Goal: Information Seeking & Learning: Understand process/instructions

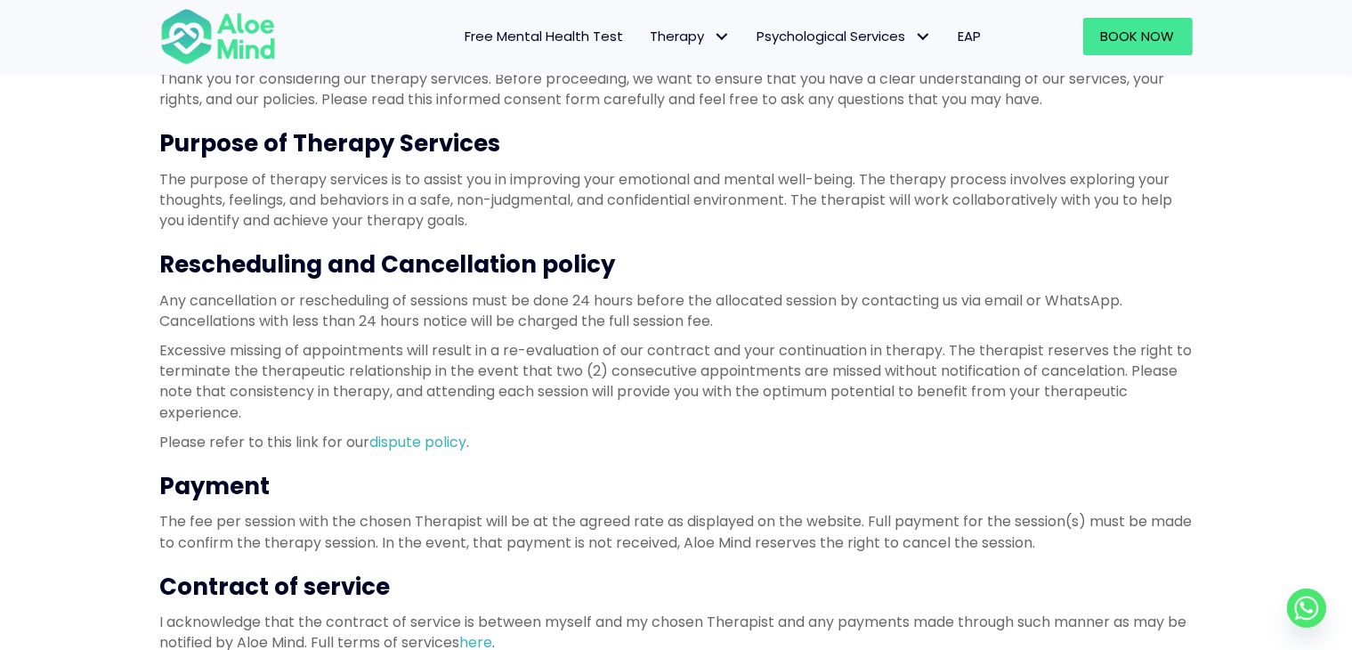
scroll to position [267, 0]
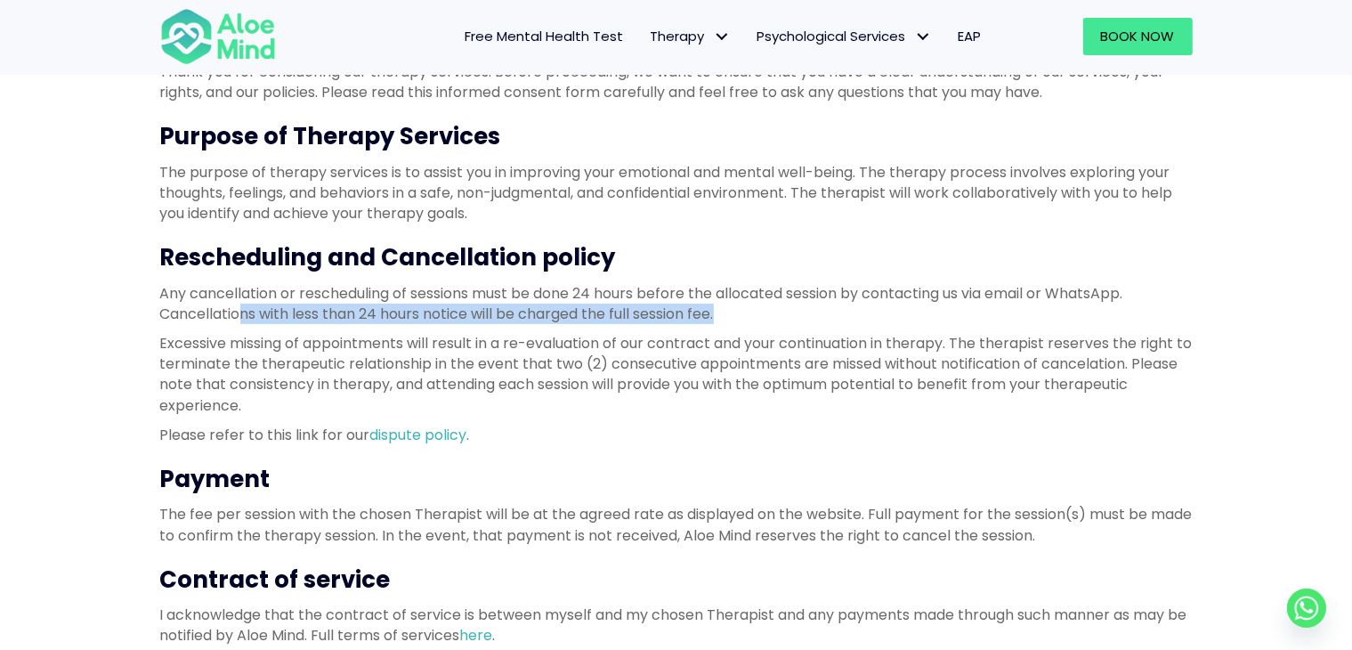
drag, startPoint x: 246, startPoint y: 311, endPoint x: 734, endPoint y: 311, distance: 487.9
click at [734, 311] on p "Any cancellation or rescheduling of sessions must be done 24 hours before the a…" at bounding box center [676, 303] width 1033 height 41
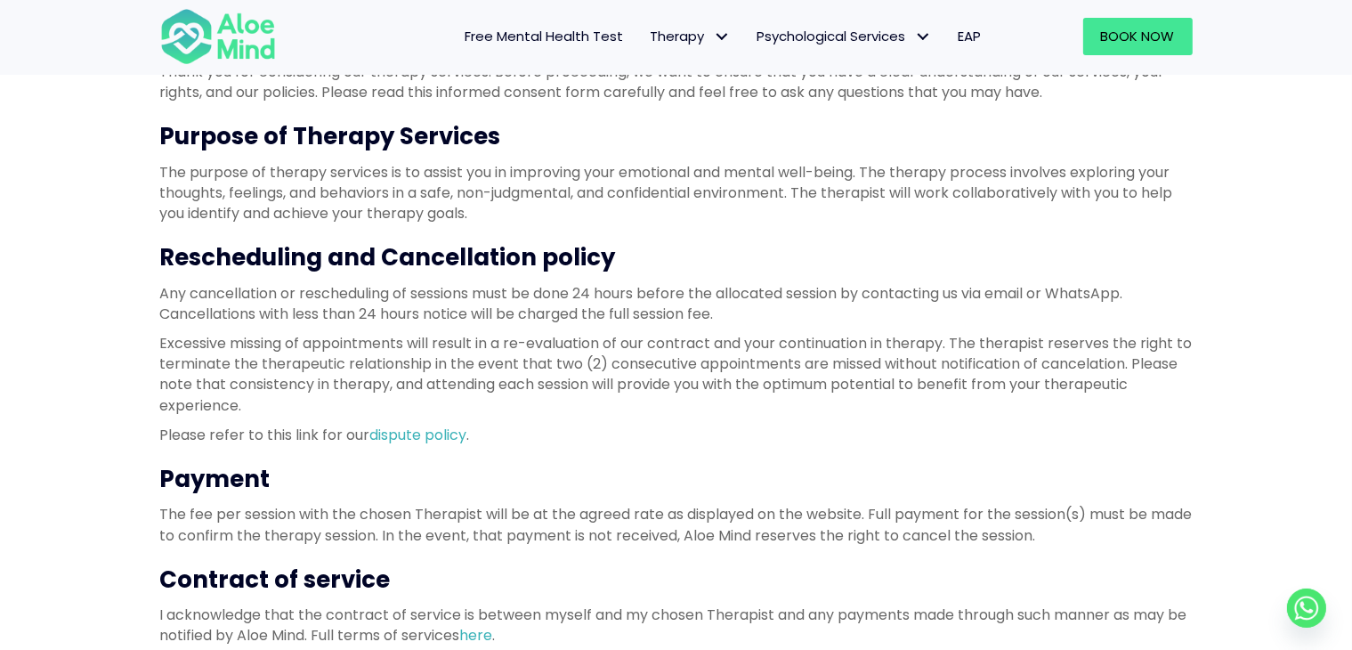
drag, startPoint x: 290, startPoint y: 343, endPoint x: 270, endPoint y: 336, distance: 21.7
click at [288, 343] on p "Excessive missing of appointments will result in a re-evaluation of our contrac…" at bounding box center [676, 374] width 1033 height 83
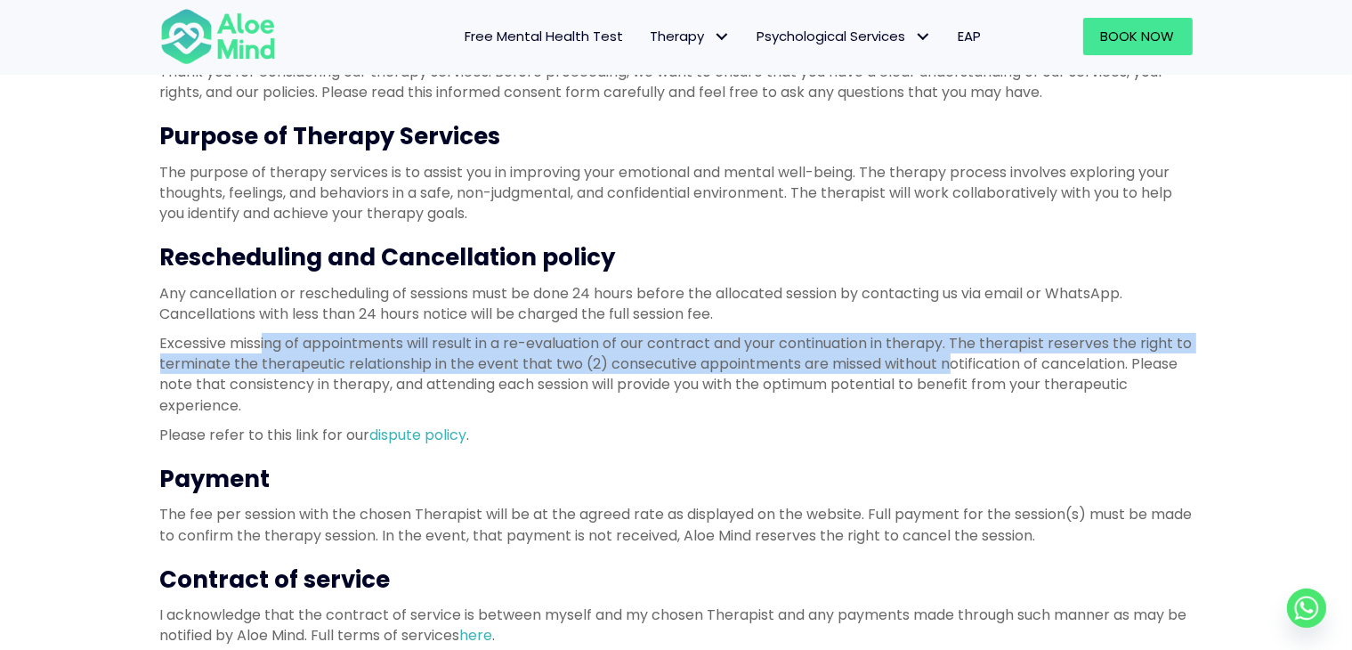
drag, startPoint x: 263, startPoint y: 332, endPoint x: 973, endPoint y: 361, distance: 711.1
click at [973, 361] on p "Excessive missing of appointments will result in a re-evaluation of our contrac…" at bounding box center [676, 374] width 1033 height 83
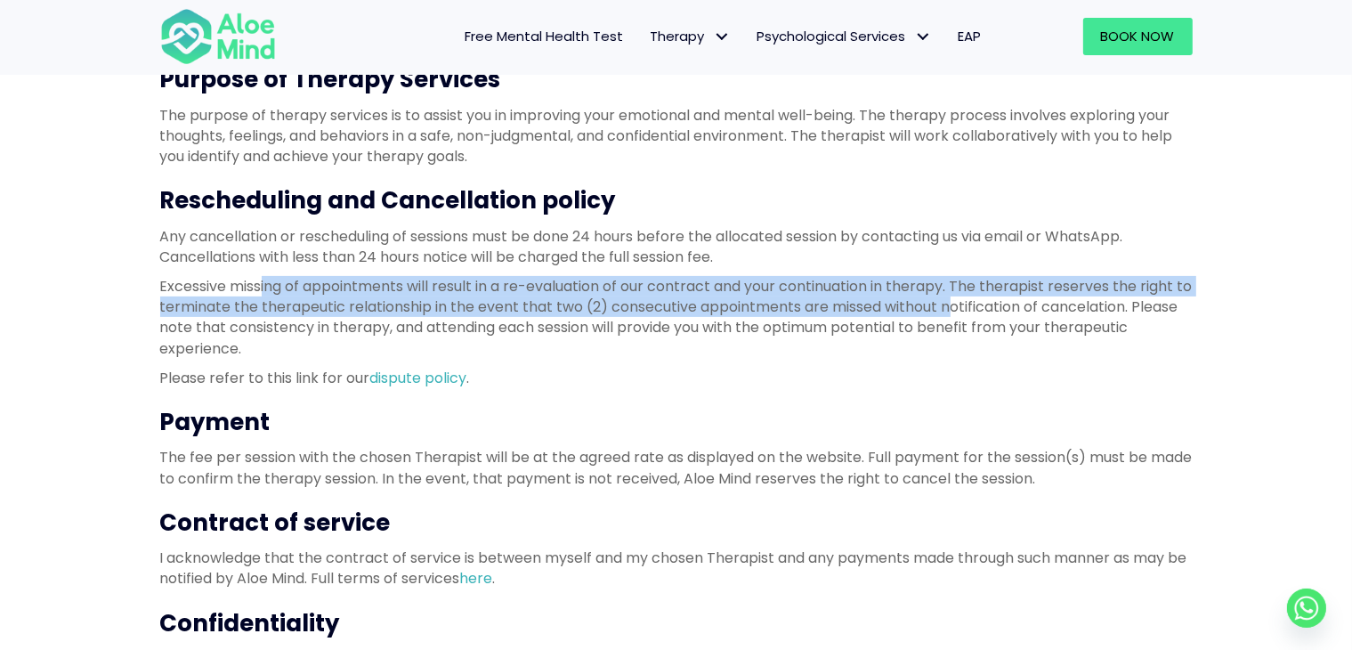
scroll to position [356, 0]
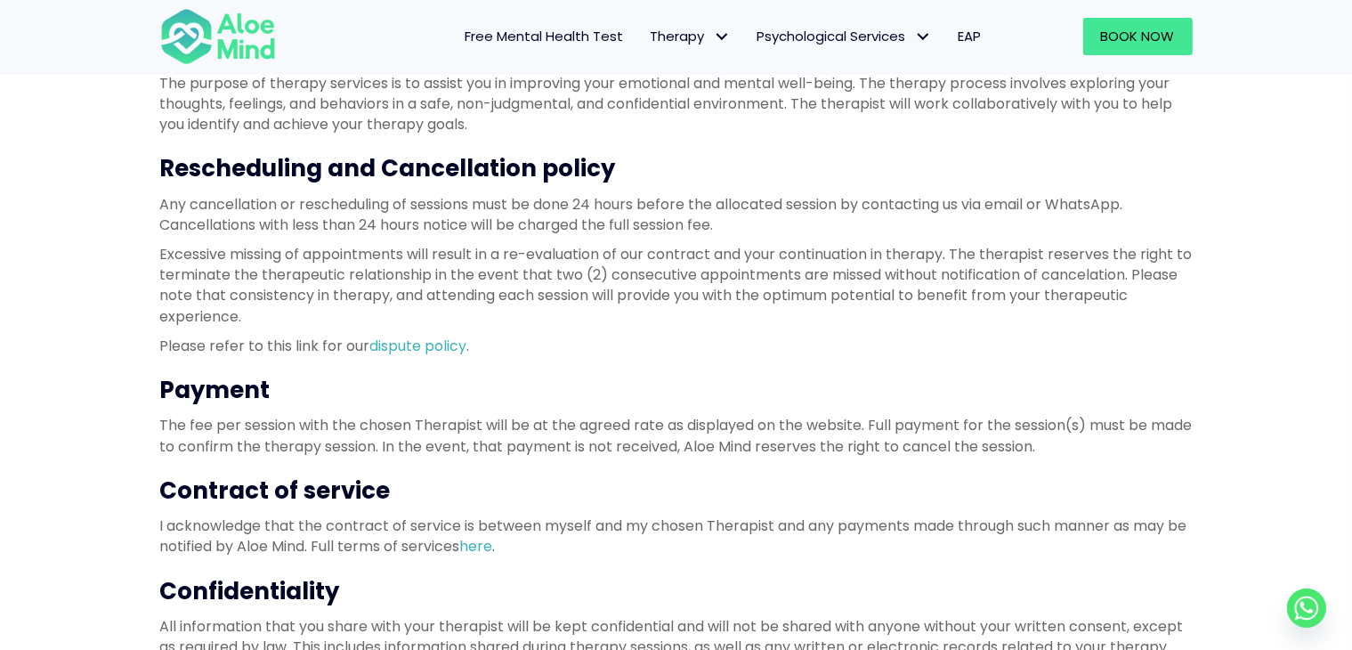
click at [686, 382] on h3 "Payment" at bounding box center [676, 390] width 1033 height 32
click at [809, 223] on p "Any cancellation or rescheduling of sessions must be done 24 hours before the a…" at bounding box center [676, 214] width 1033 height 41
click at [1115, 217] on p "Any cancellation or rescheduling of sessions must be done 24 hours before the a…" at bounding box center [676, 214] width 1033 height 41
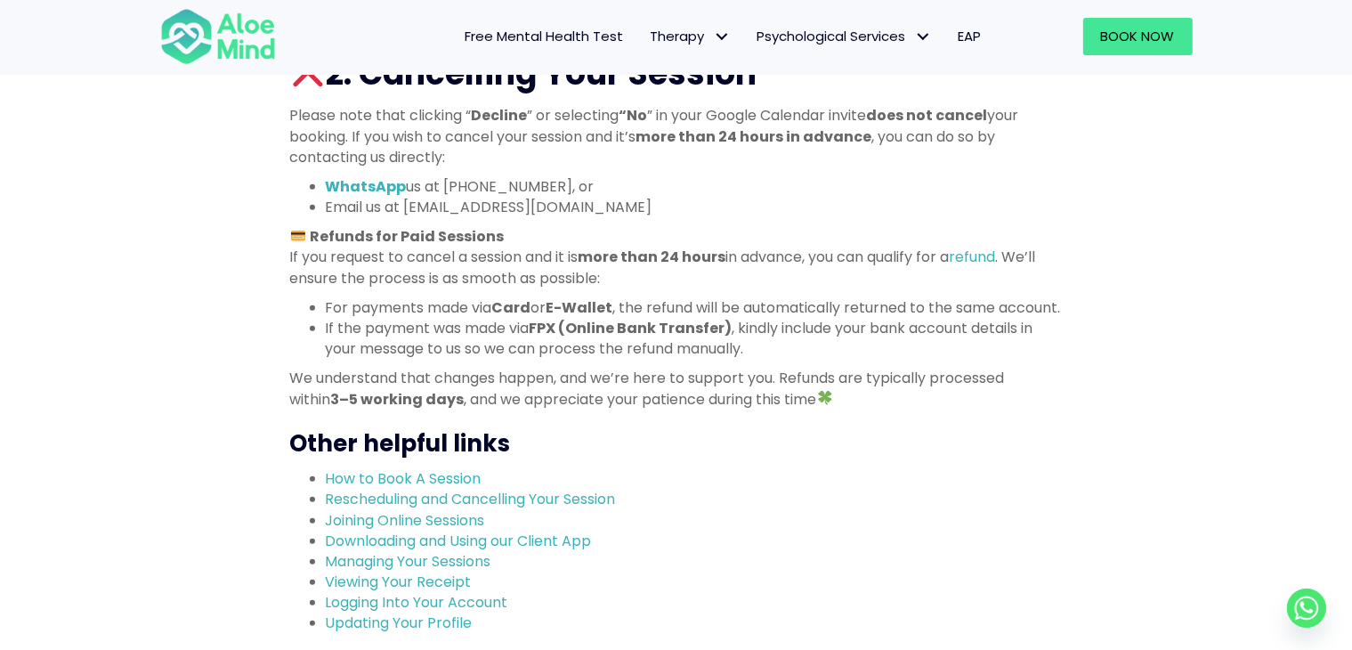
scroll to position [1514, 0]
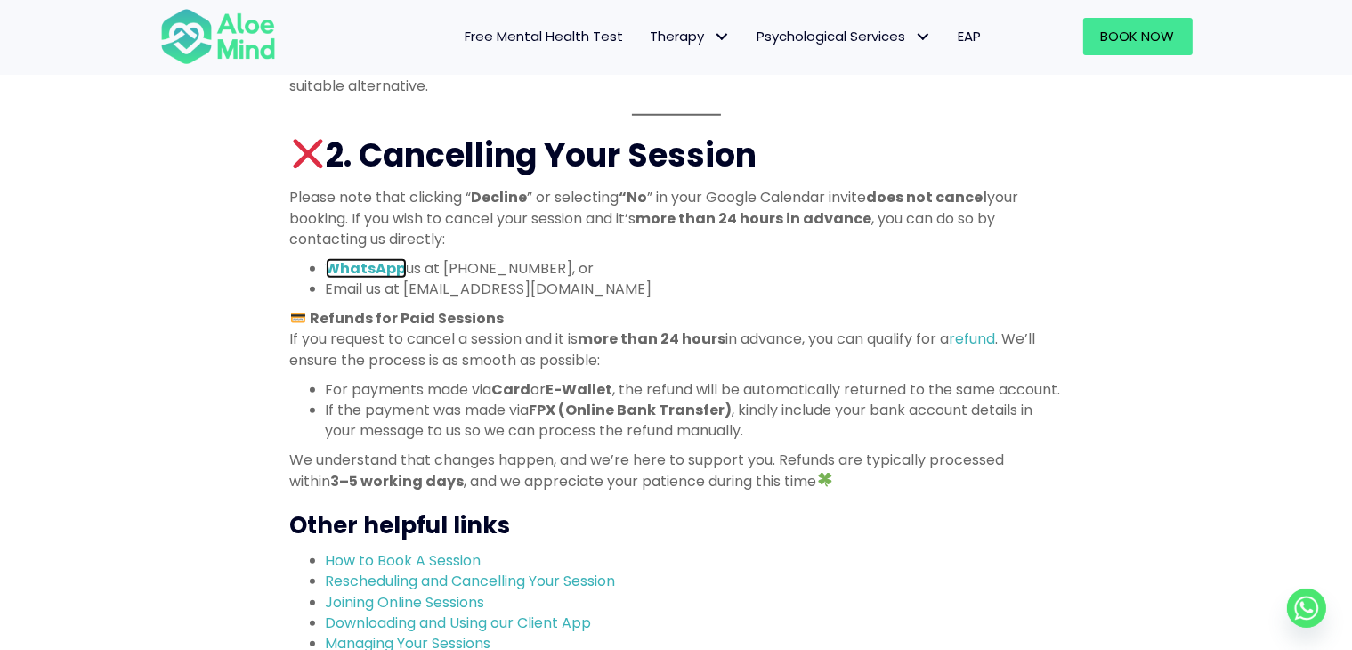
click at [388, 264] on strong "WhatsApp" at bounding box center [366, 268] width 81 height 20
